Goal: Find specific page/section

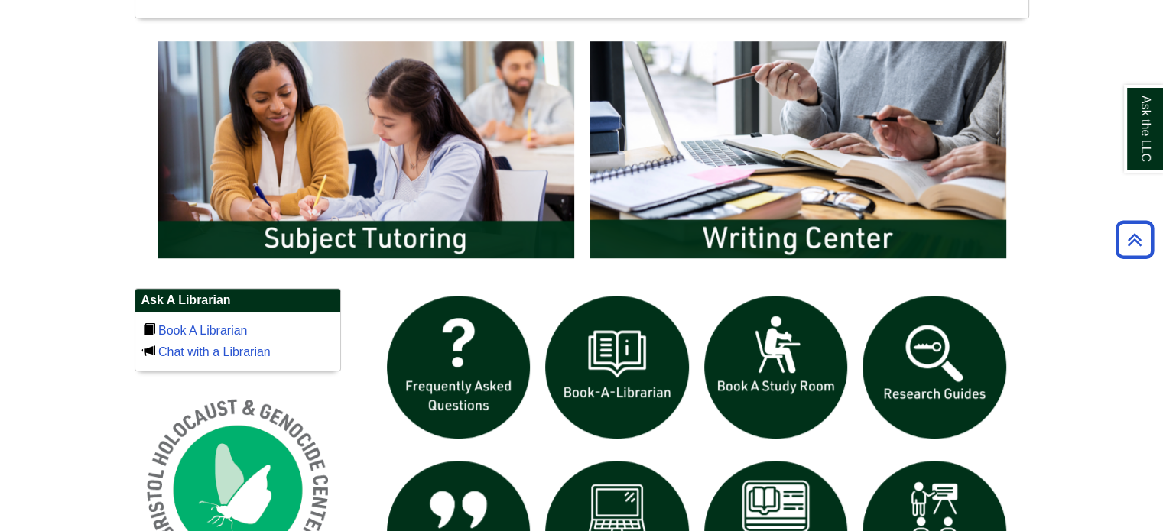
scroll to position [804, 0]
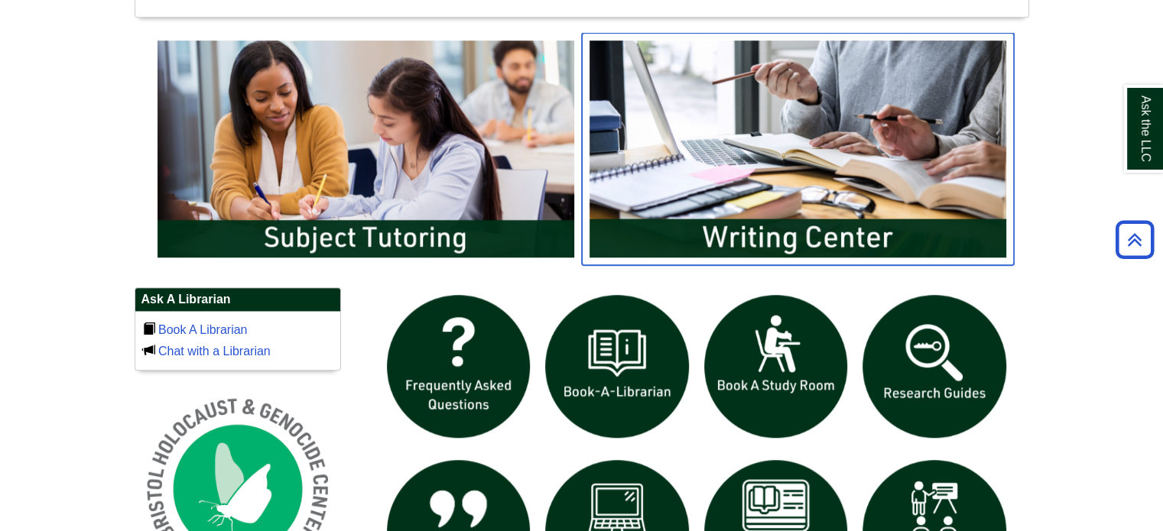
click at [738, 180] on img "slideshow" at bounding box center [798, 149] width 432 height 232
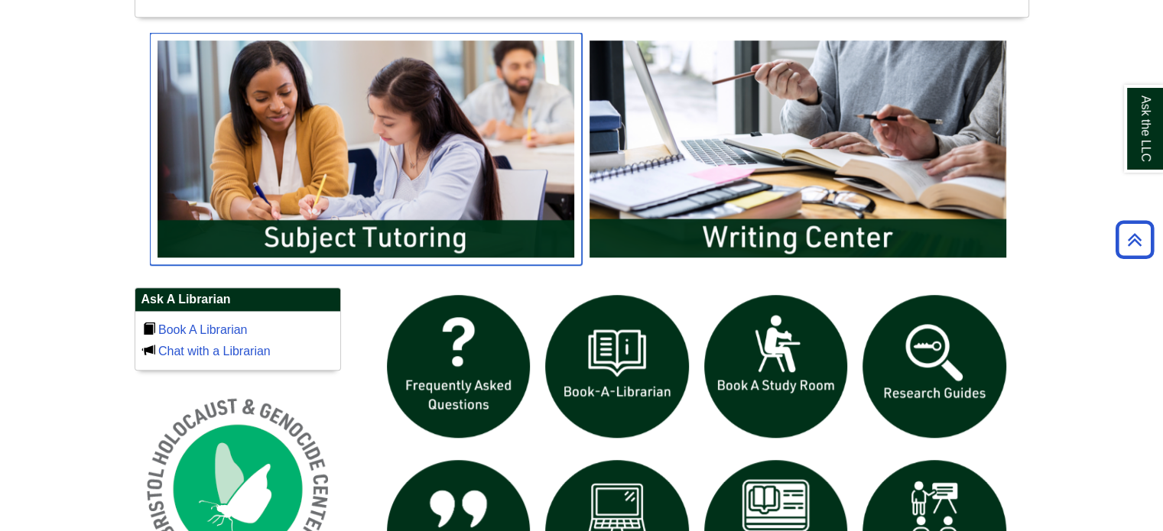
click at [463, 216] on img "slideshow" at bounding box center [366, 149] width 432 height 232
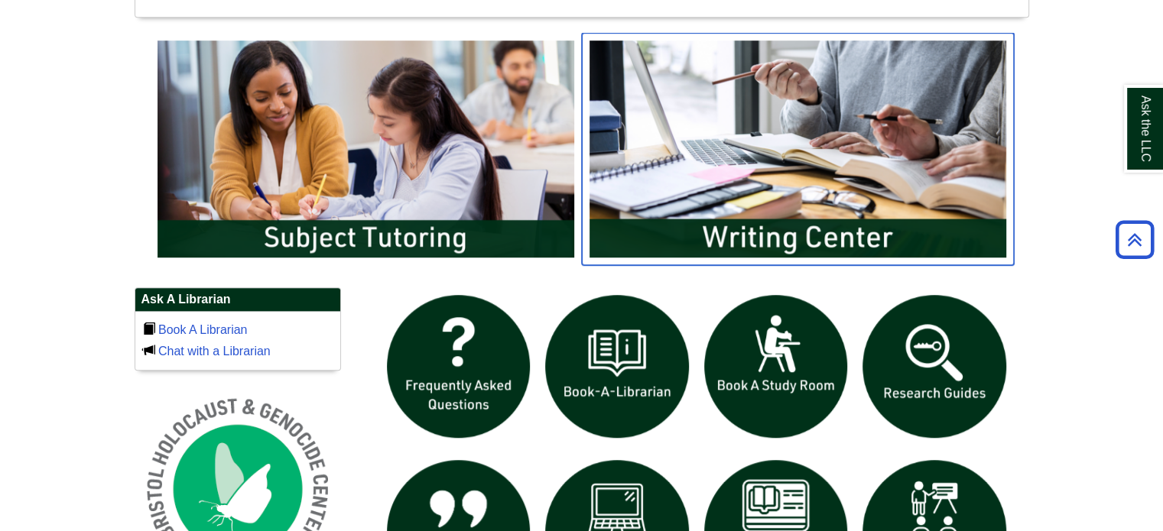
click at [805, 183] on img "slideshow" at bounding box center [798, 149] width 432 height 232
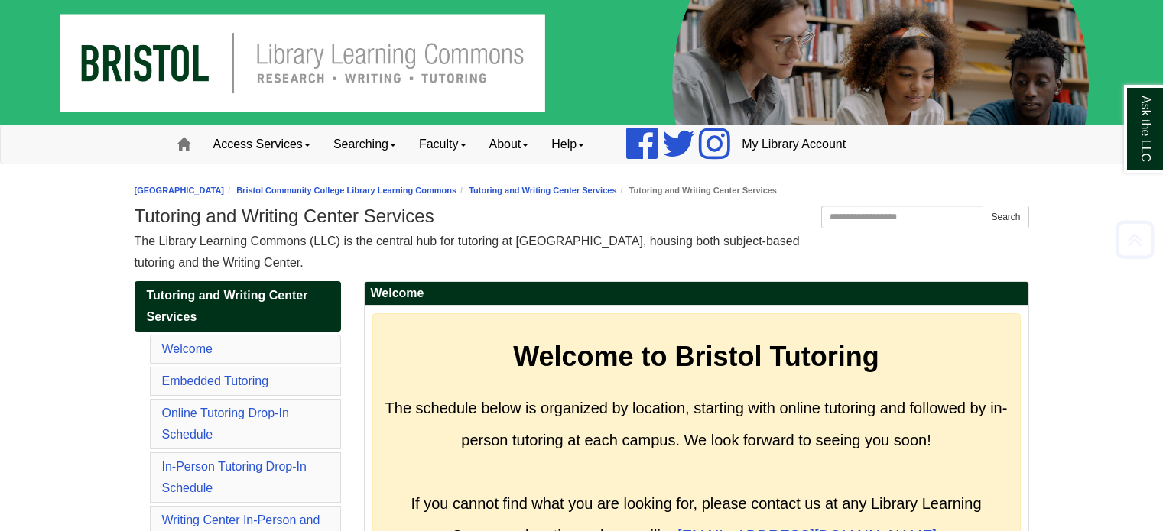
scroll to position [7141, 0]
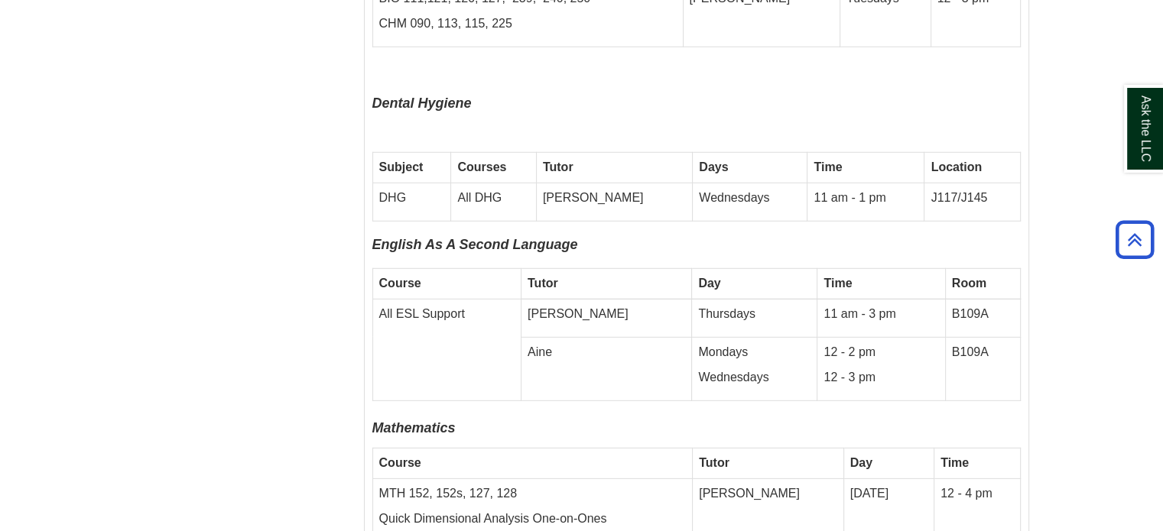
scroll to position [4264, 0]
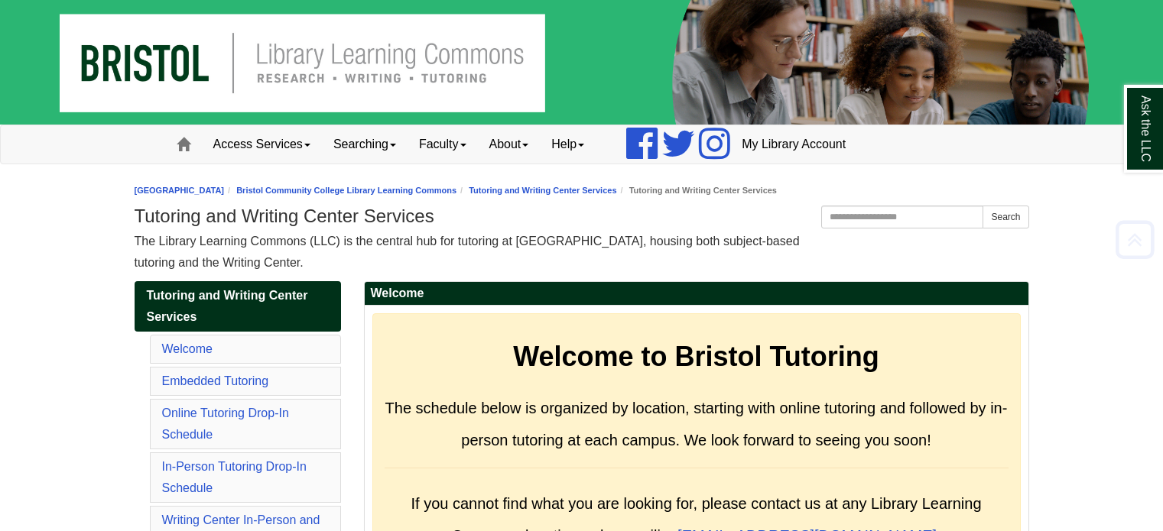
scroll to position [7141, 0]
